Goal: Information Seeking & Learning: Learn about a topic

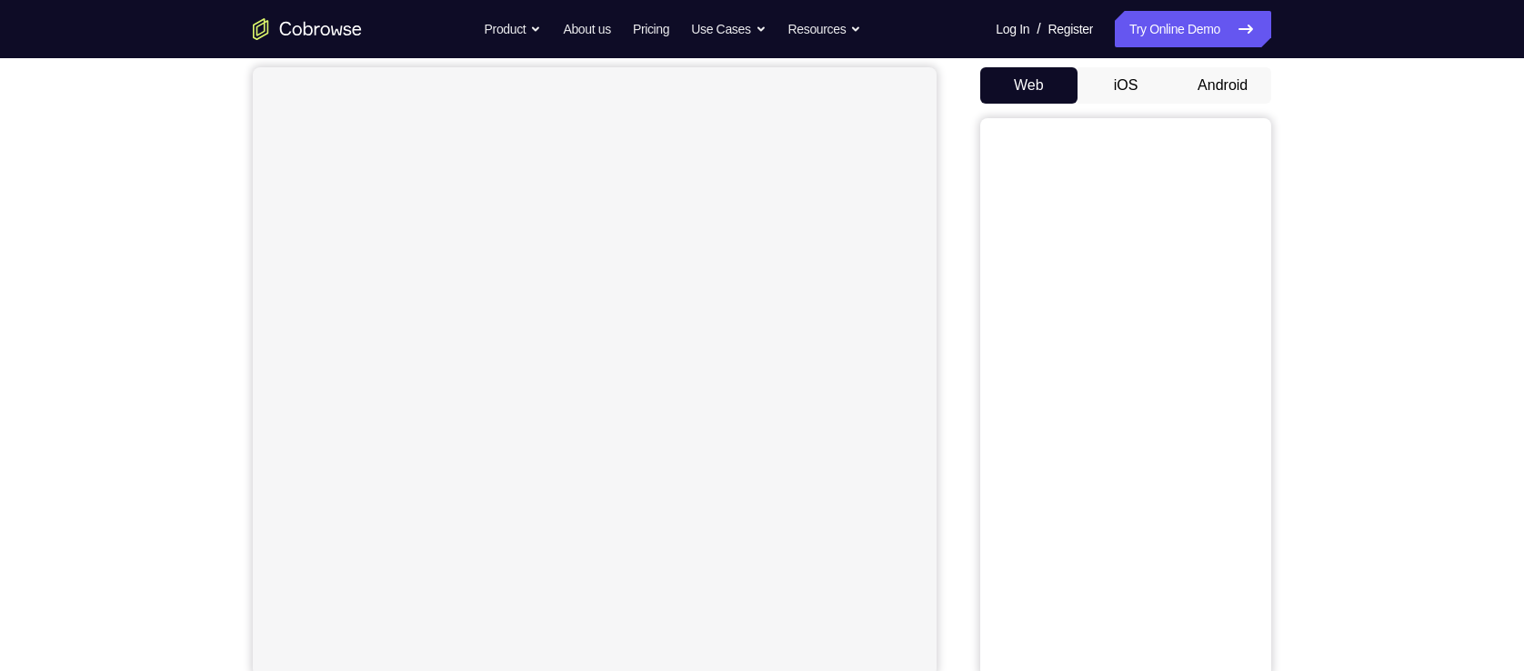
scroll to position [196, 0]
click at [1202, 58] on button "Android" at bounding box center [1222, 59] width 97 height 36
